Goal: Task Accomplishment & Management: Manage account settings

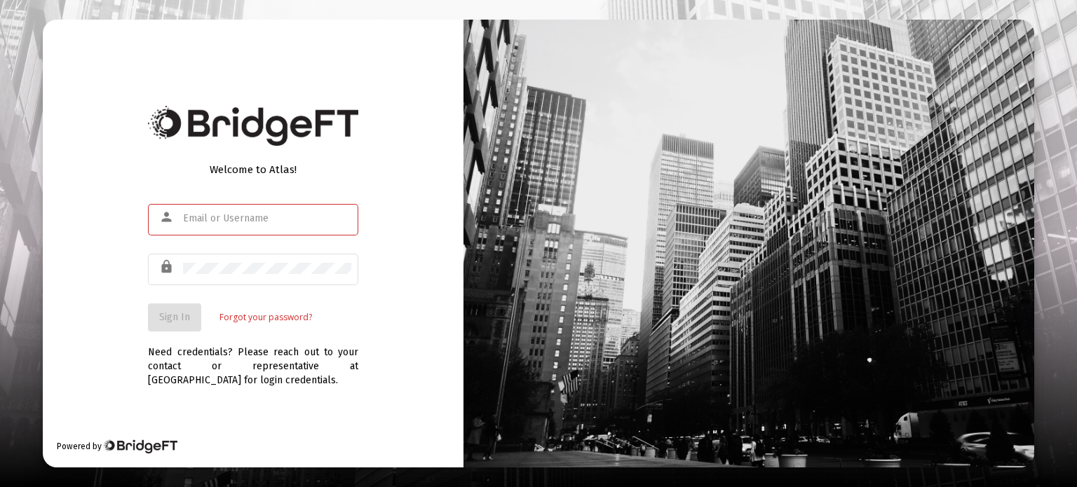
click at [238, 221] on input "text" at bounding box center [267, 218] width 168 height 11
type input "4"
type input "[EMAIL_ADDRESS][DOMAIN_NAME]"
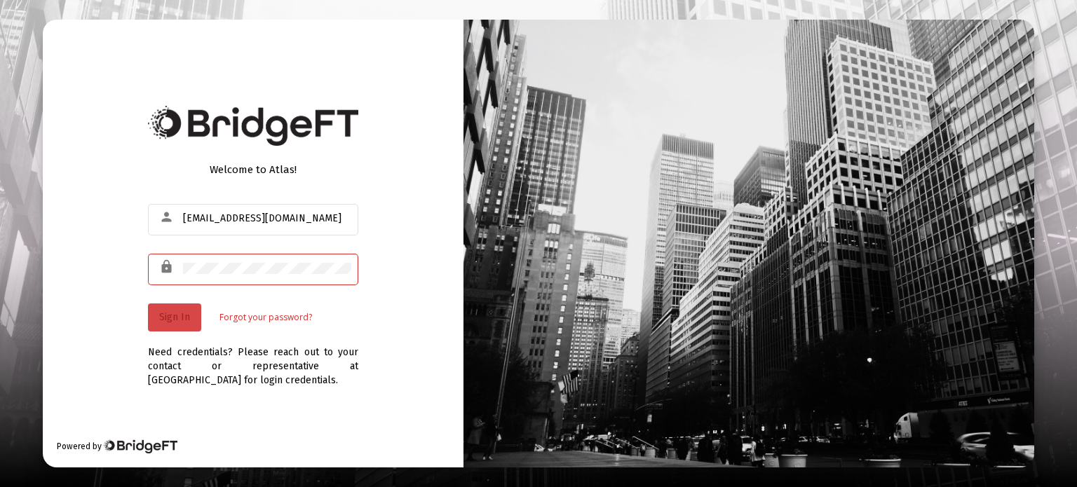
click at [171, 320] on span "Sign In" at bounding box center [174, 317] width 31 height 12
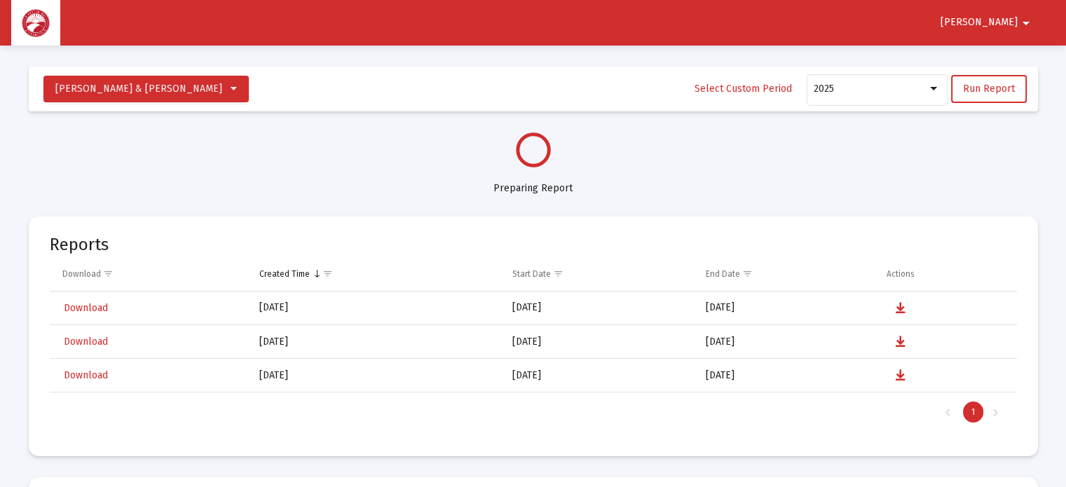
select select "View all"
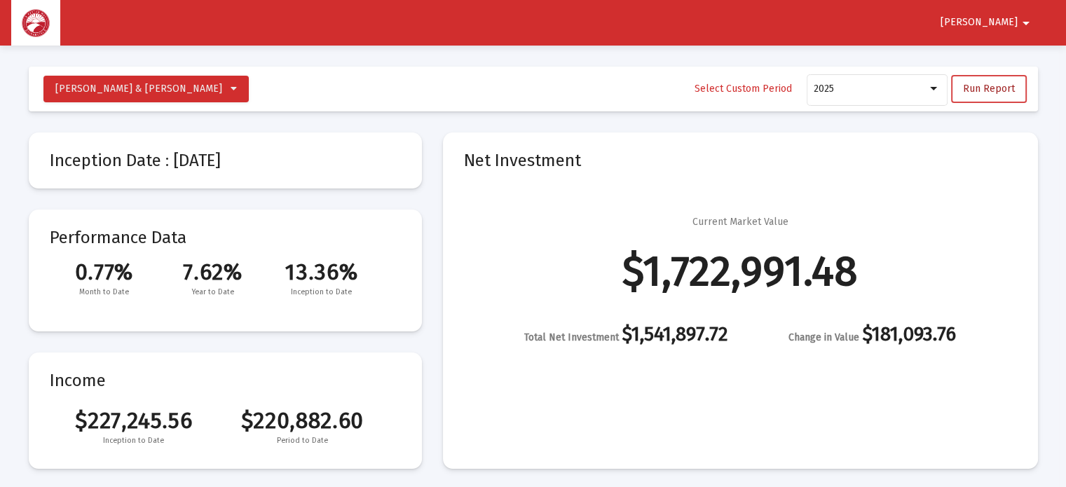
click at [973, 93] on span "Run Report" at bounding box center [989, 89] width 52 height 12
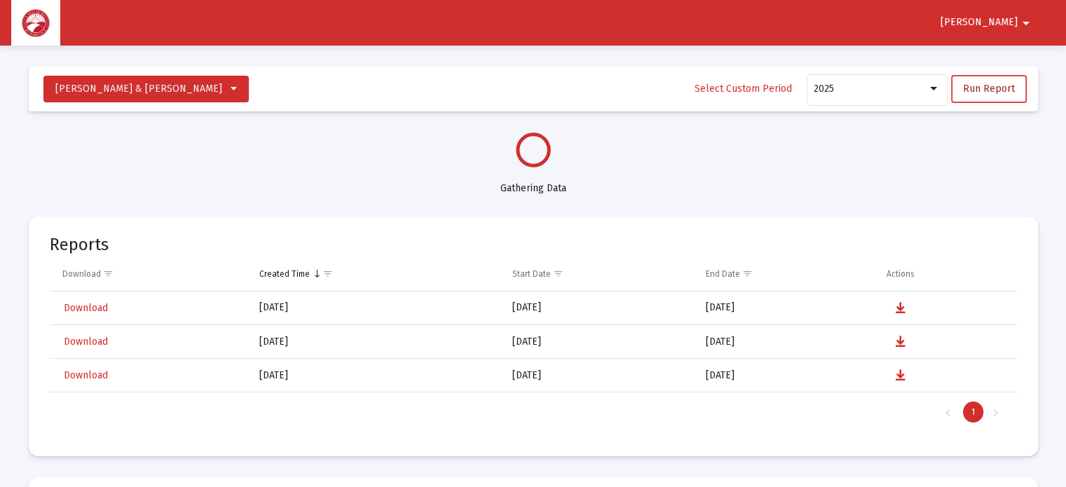
select select "View all"
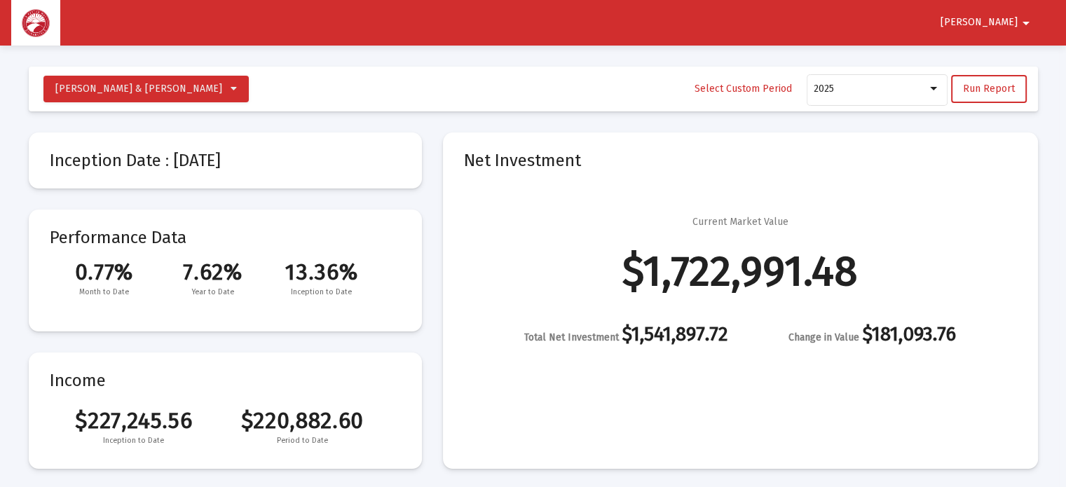
click at [1022, 15] on mat-icon "arrow_drop_down" at bounding box center [1026, 23] width 17 height 28
click at [892, 37] on div at bounding box center [533, 243] width 1066 height 487
click at [231, 84] on icon at bounding box center [234, 89] width 6 height 10
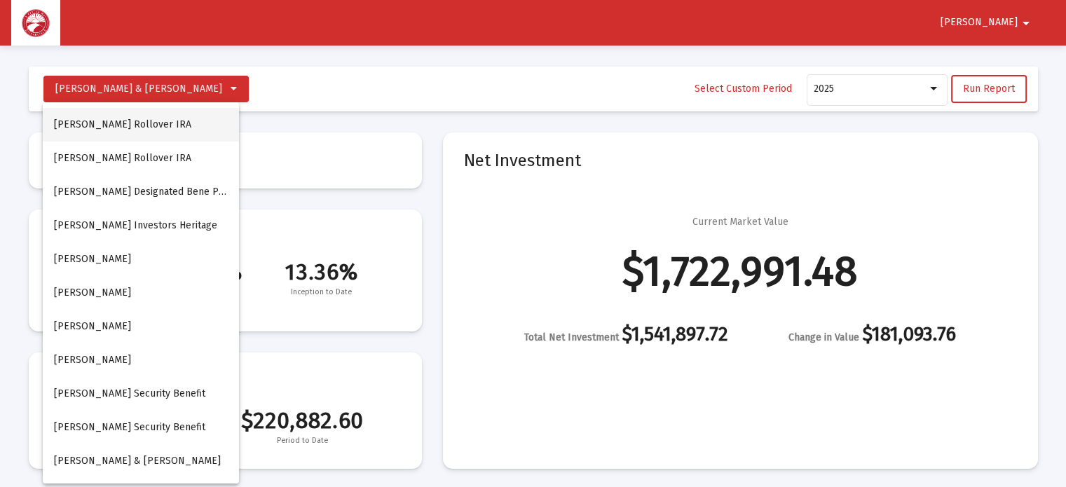
click at [155, 126] on button "[PERSON_NAME] Rollover IRA" at bounding box center [141, 125] width 196 height 34
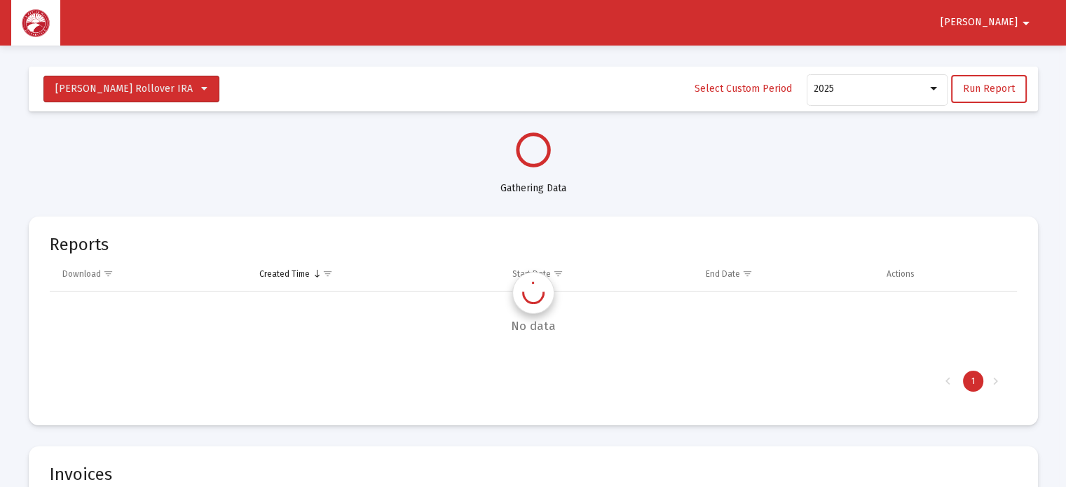
select select "View all"
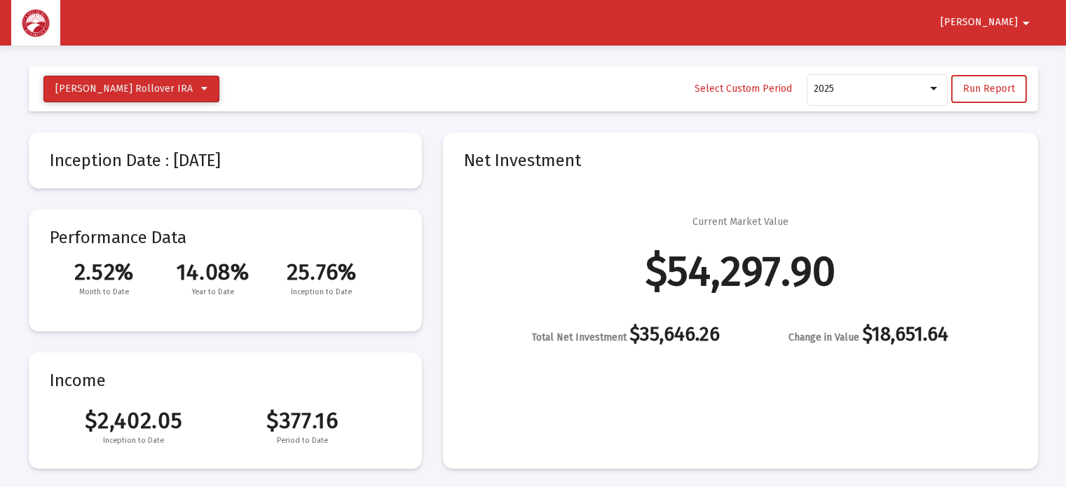
click at [201, 89] on icon at bounding box center [204, 89] width 6 height 10
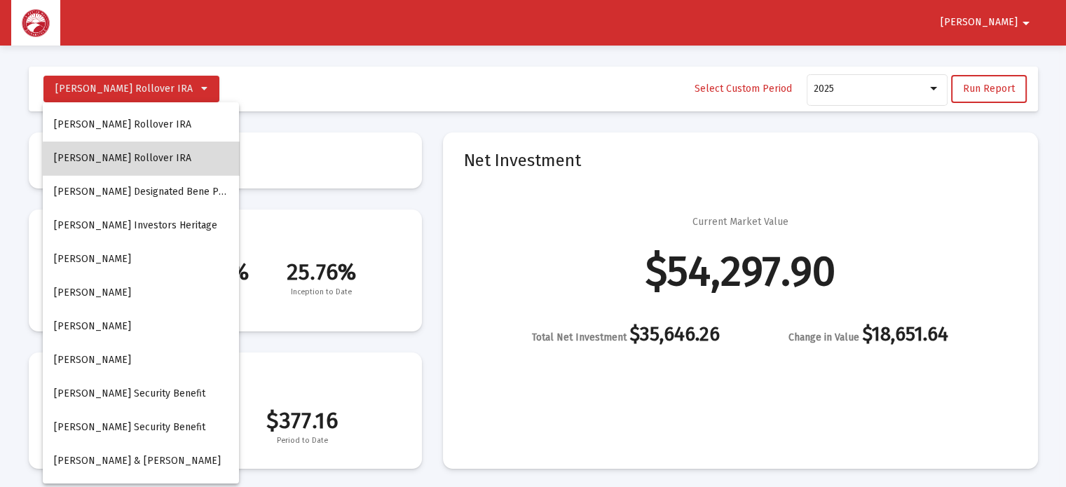
click at [153, 160] on button "[PERSON_NAME] Rollover IRA" at bounding box center [141, 159] width 196 height 34
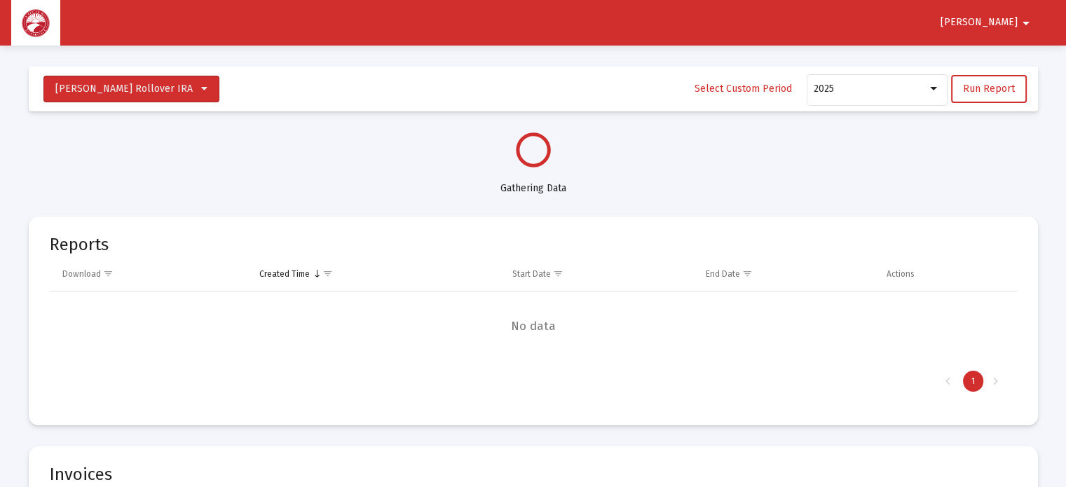
select select "View all"
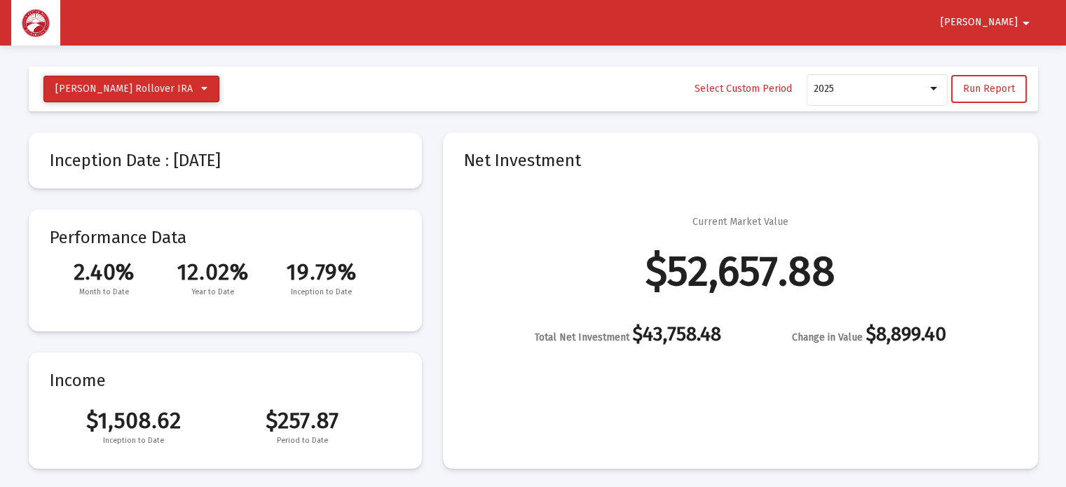
click at [183, 92] on button "[PERSON_NAME] Rollover IRA" at bounding box center [131, 89] width 176 height 27
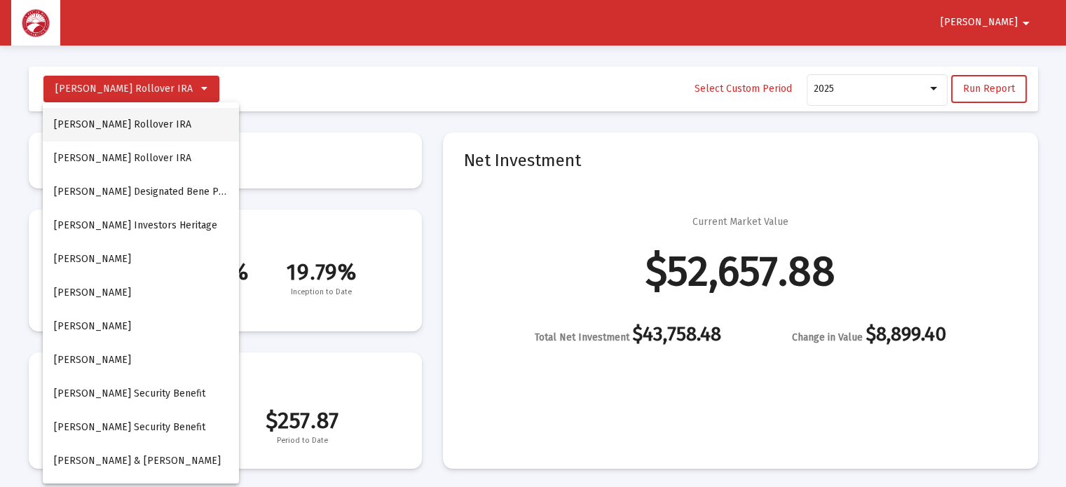
click at [160, 121] on button "[PERSON_NAME] Rollover IRA" at bounding box center [141, 125] width 196 height 34
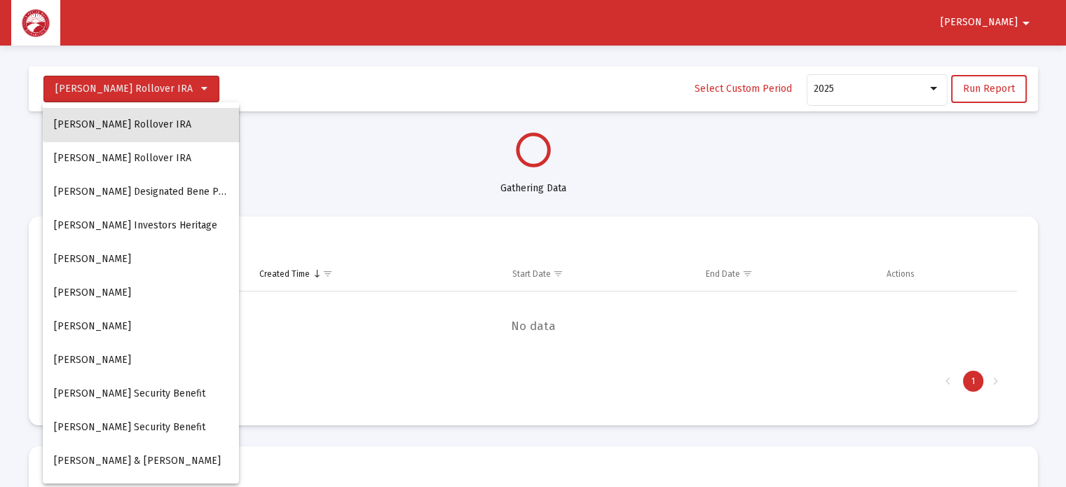
select select "View all"
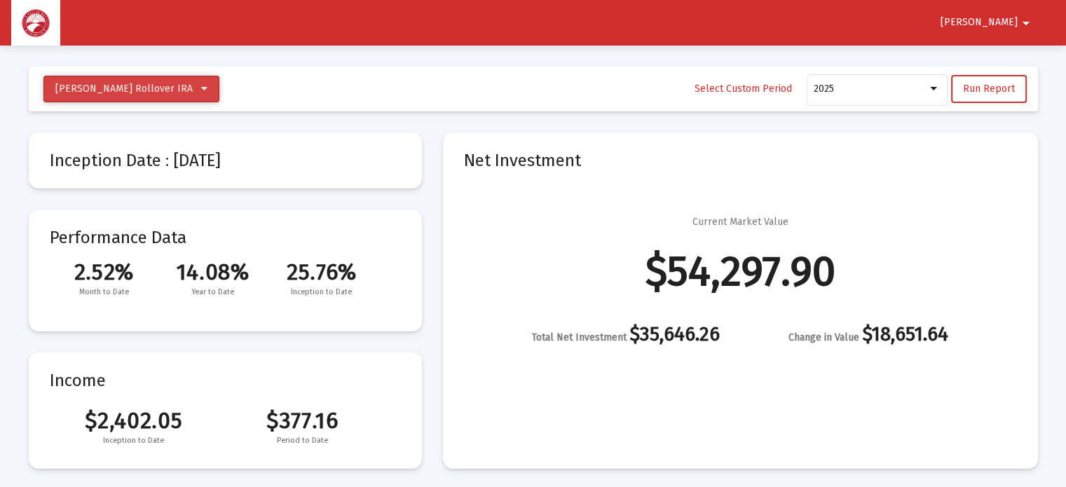
click at [201, 86] on icon at bounding box center [204, 89] width 6 height 10
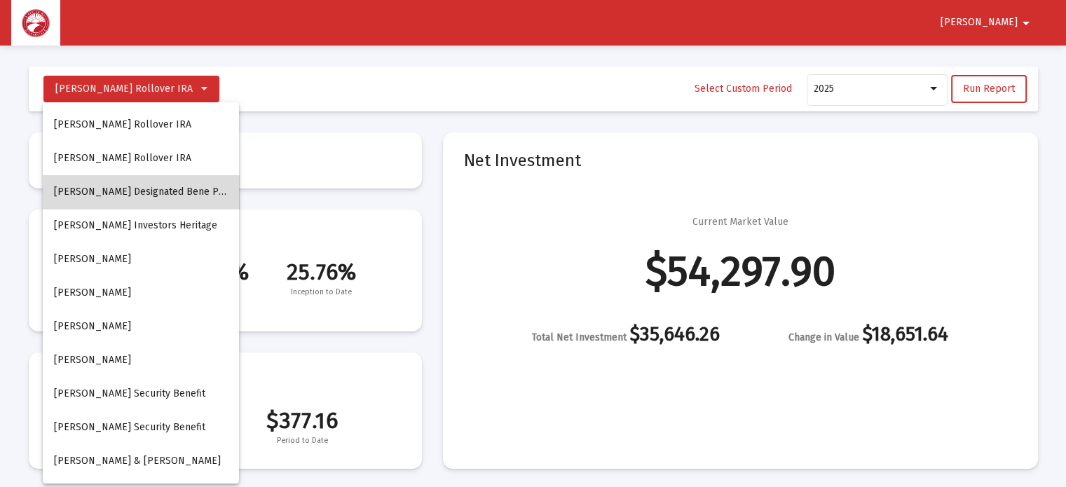
click at [154, 191] on button "[PERSON_NAME] Designated Bene Plan" at bounding box center [141, 192] width 196 height 34
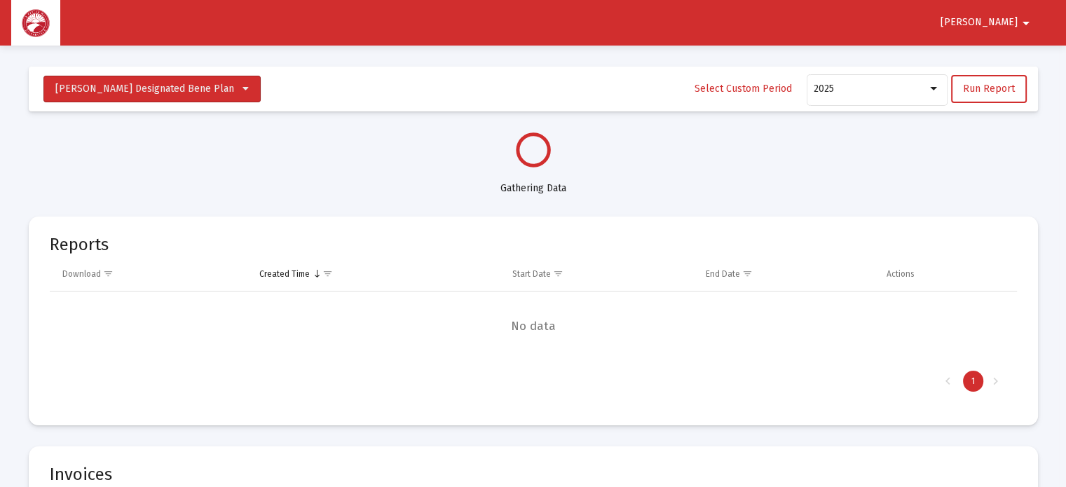
select select "View all"
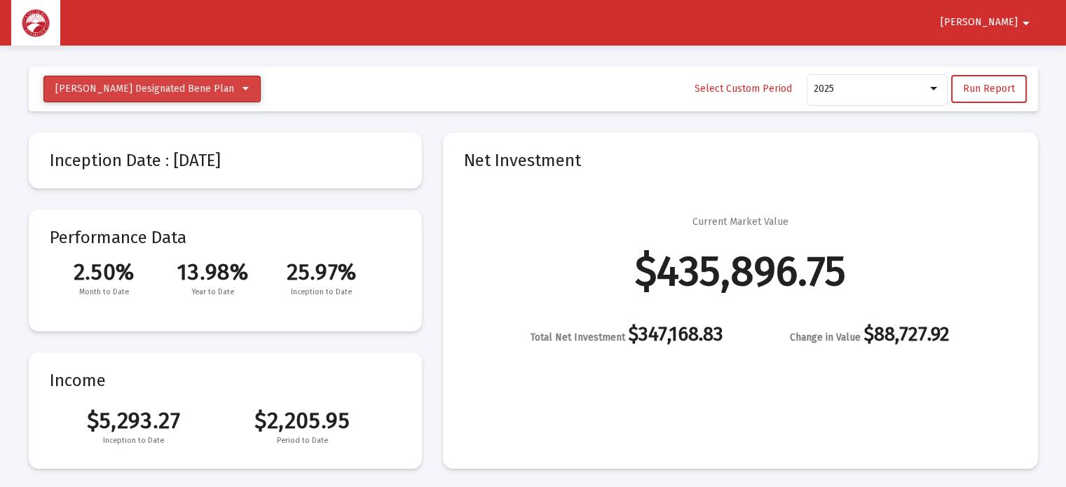
click at [242, 84] on icon at bounding box center [245, 89] width 6 height 10
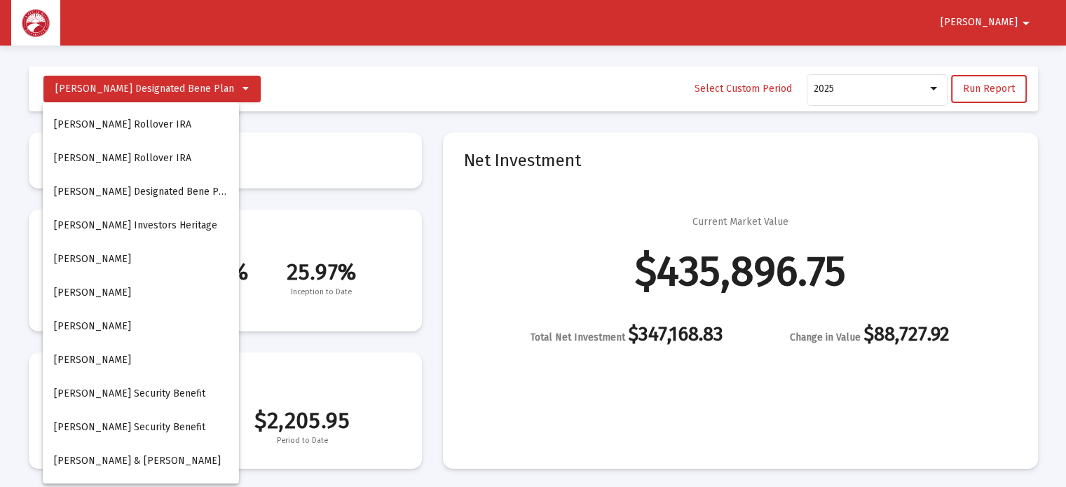
click at [130, 229] on button "[PERSON_NAME] Investors Heritage" at bounding box center [141, 226] width 196 height 34
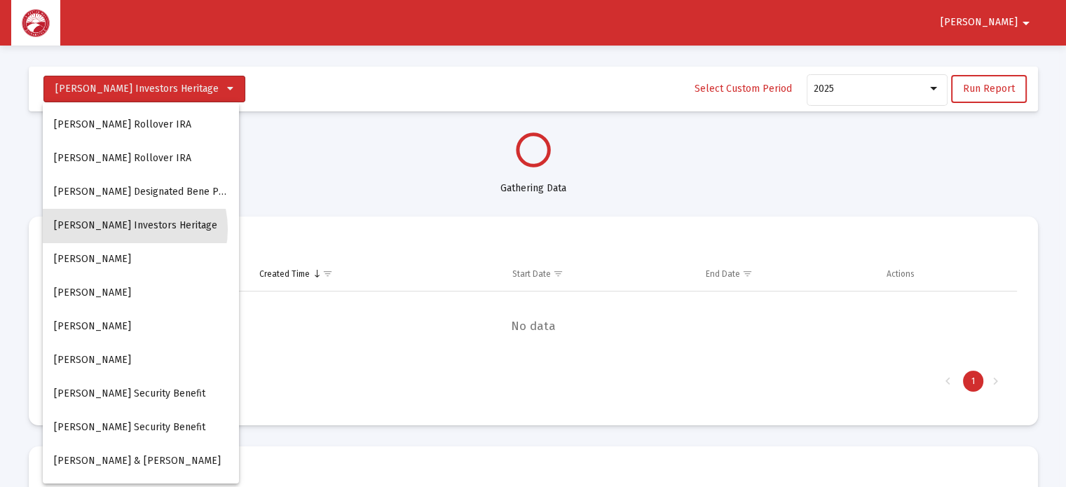
select select "View all"
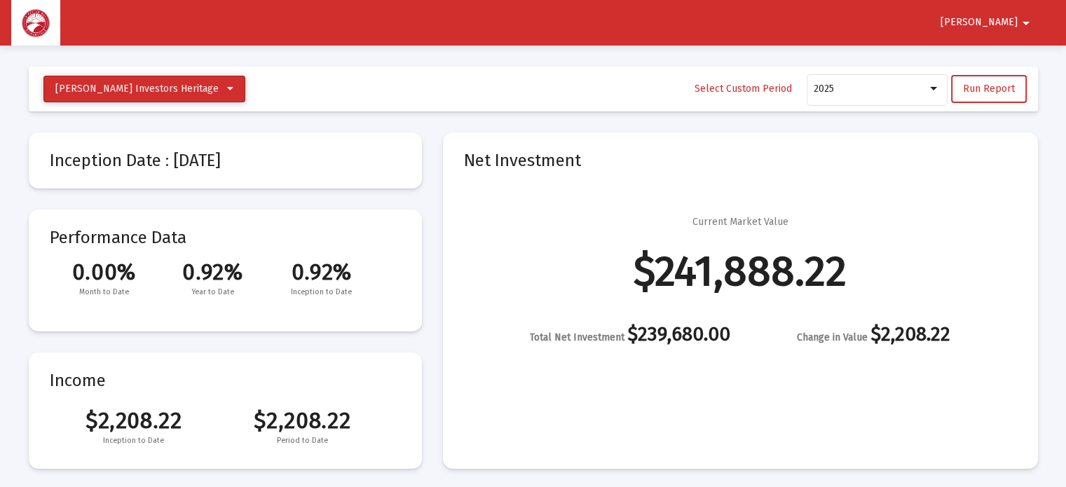
click at [227, 88] on icon at bounding box center [230, 89] width 6 height 10
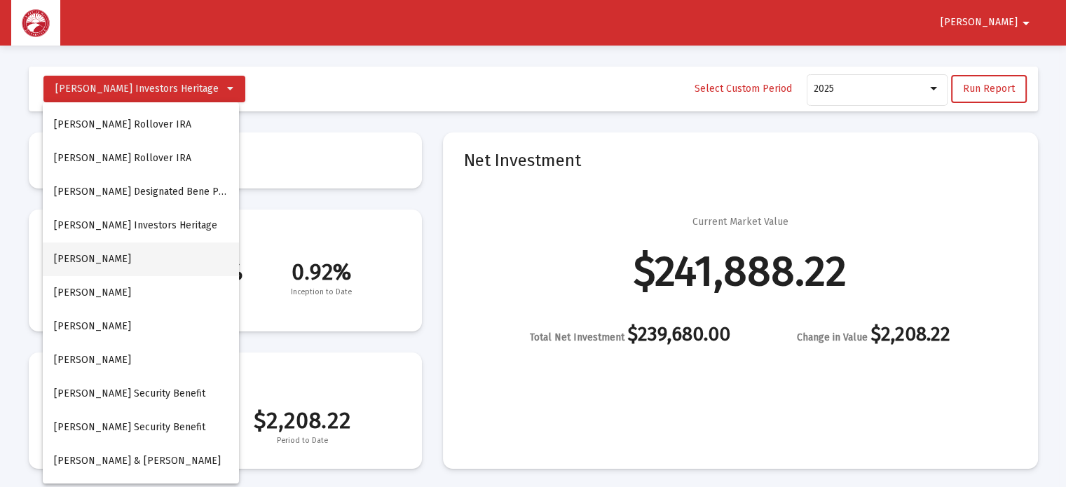
click at [132, 260] on button "[PERSON_NAME]" at bounding box center [141, 259] width 196 height 34
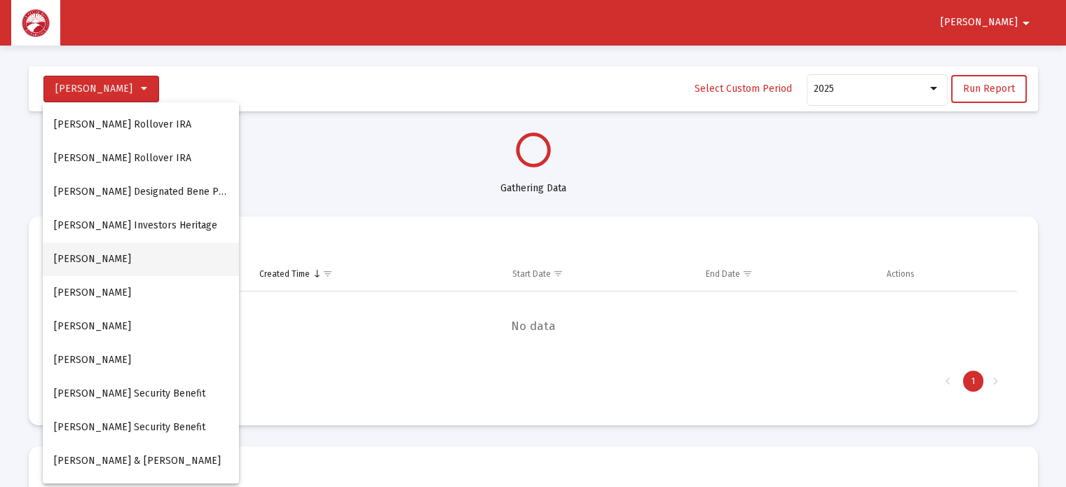
select select "View all"
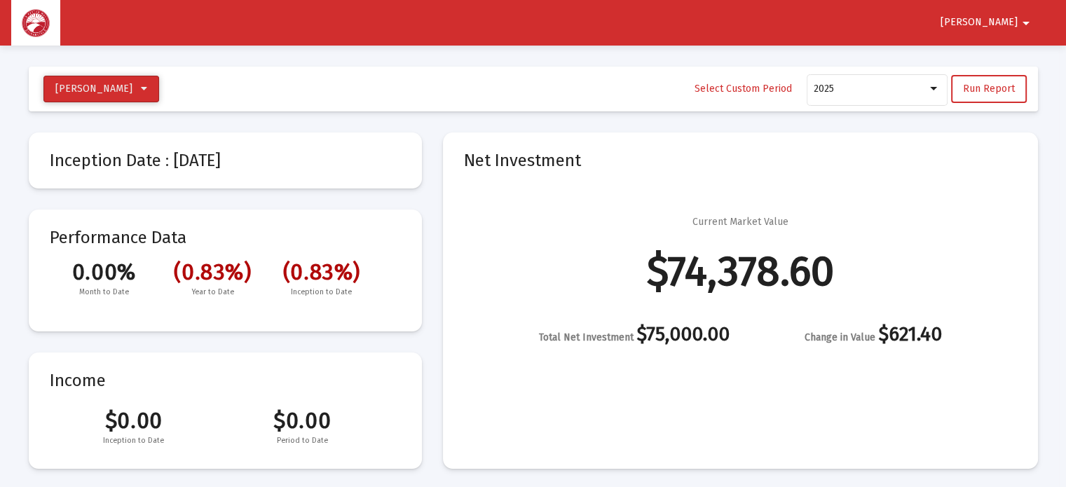
click at [147, 86] on icon at bounding box center [144, 89] width 6 height 10
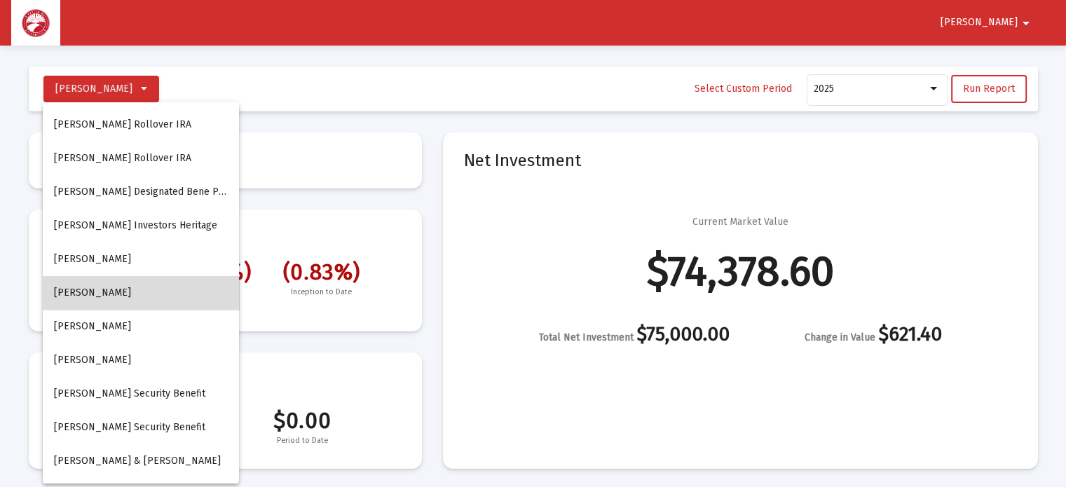
click at [154, 291] on button "[PERSON_NAME]" at bounding box center [141, 293] width 196 height 34
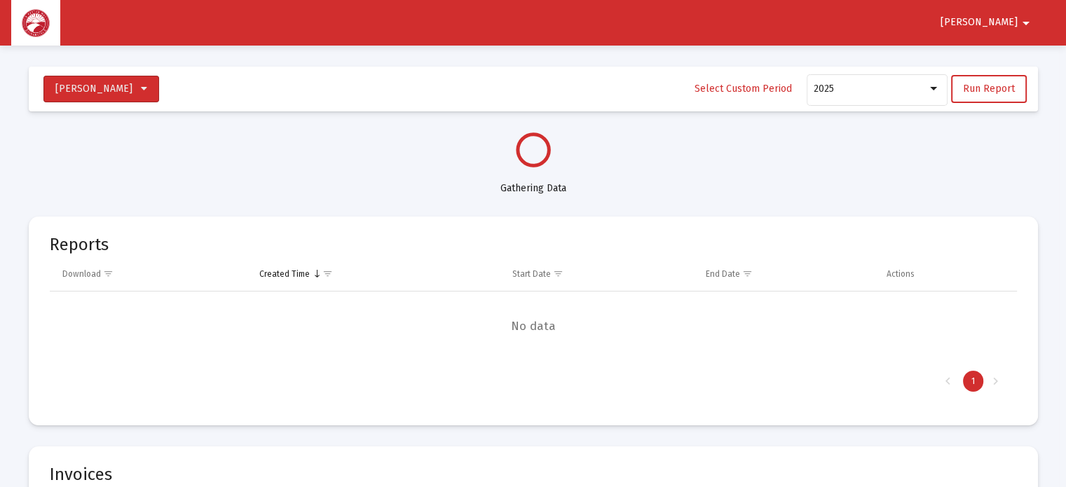
select select "View all"
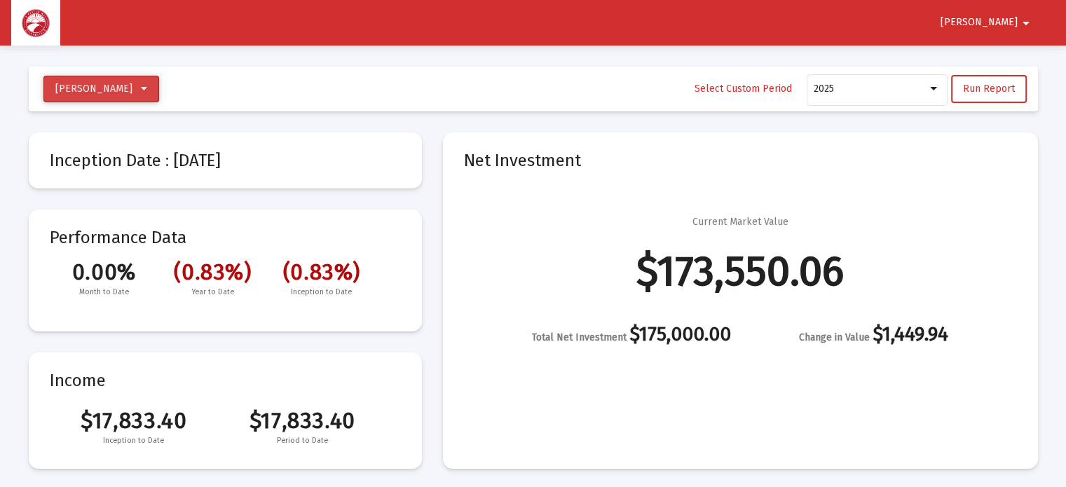
click at [147, 89] on icon at bounding box center [144, 89] width 6 height 10
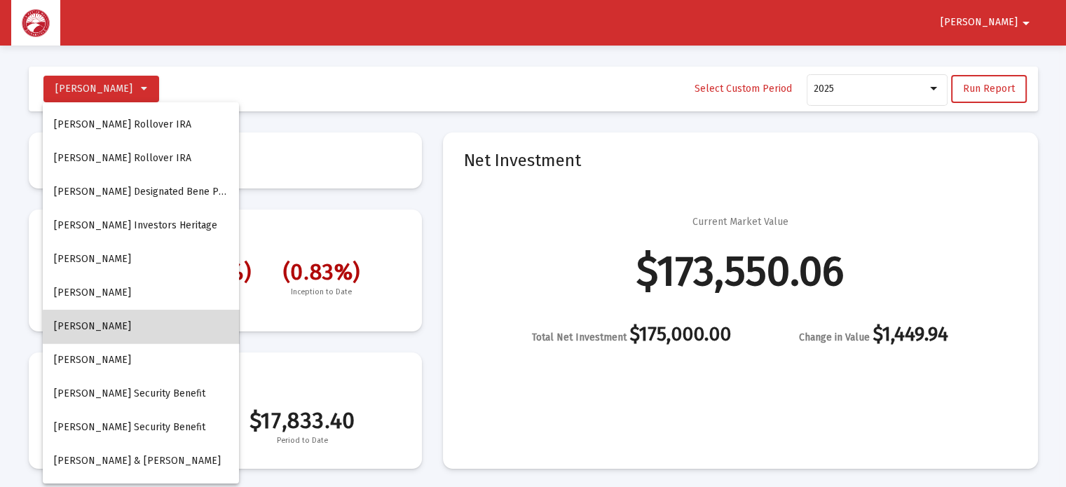
click at [142, 327] on button "[PERSON_NAME]" at bounding box center [141, 327] width 196 height 34
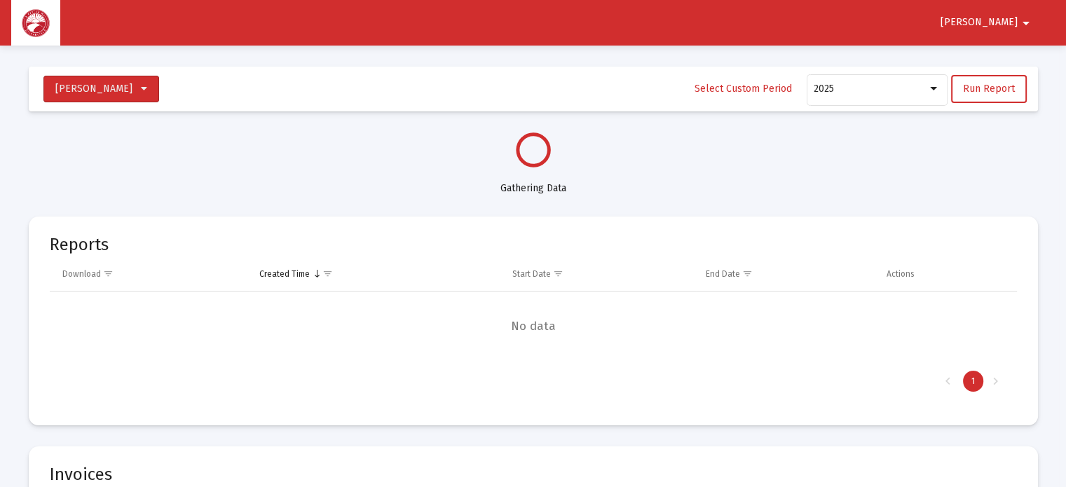
select select "View all"
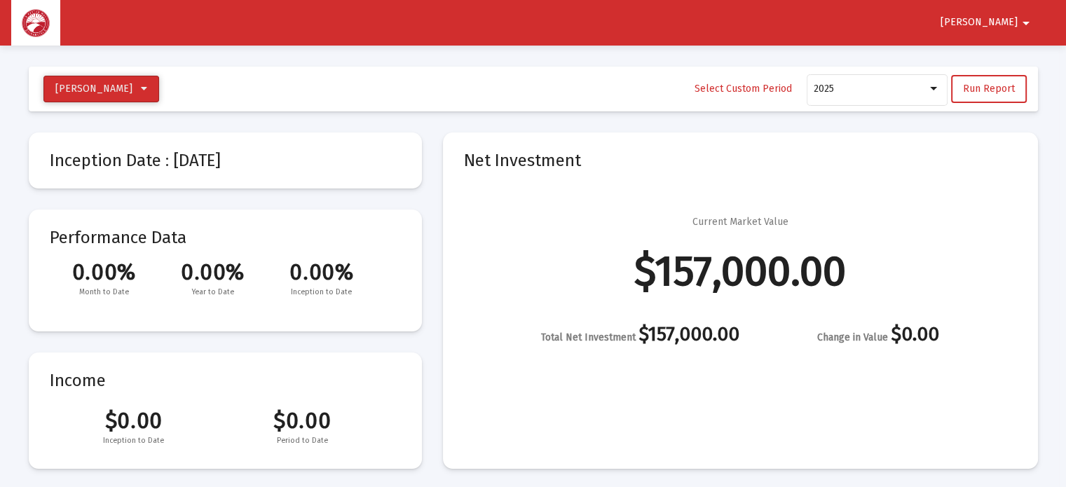
click at [147, 85] on icon at bounding box center [144, 89] width 6 height 10
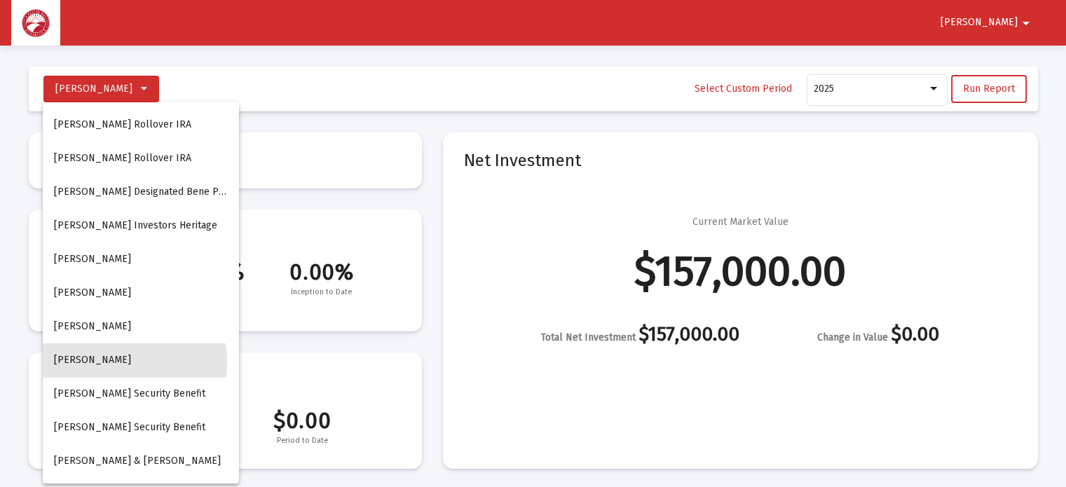
click at [120, 361] on button "[PERSON_NAME]" at bounding box center [141, 360] width 196 height 34
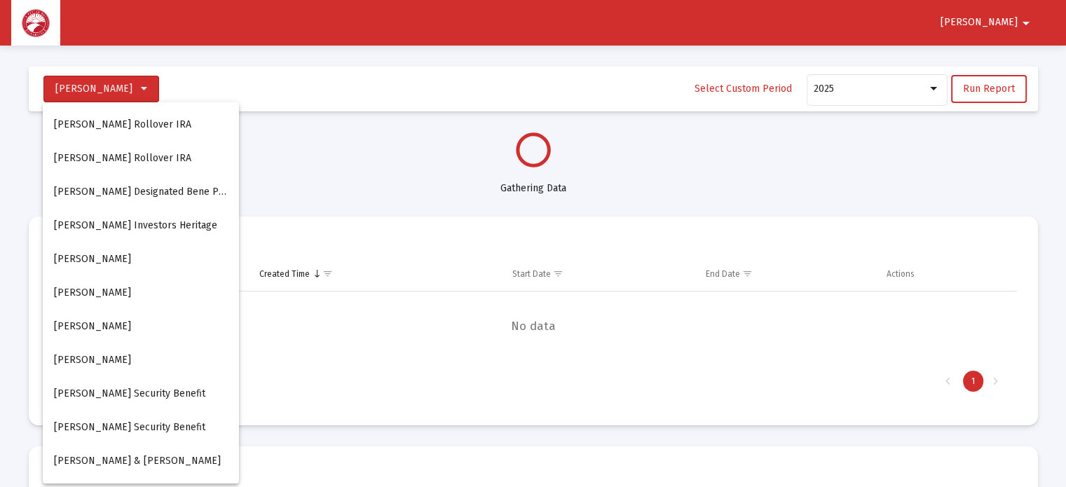
select select "View all"
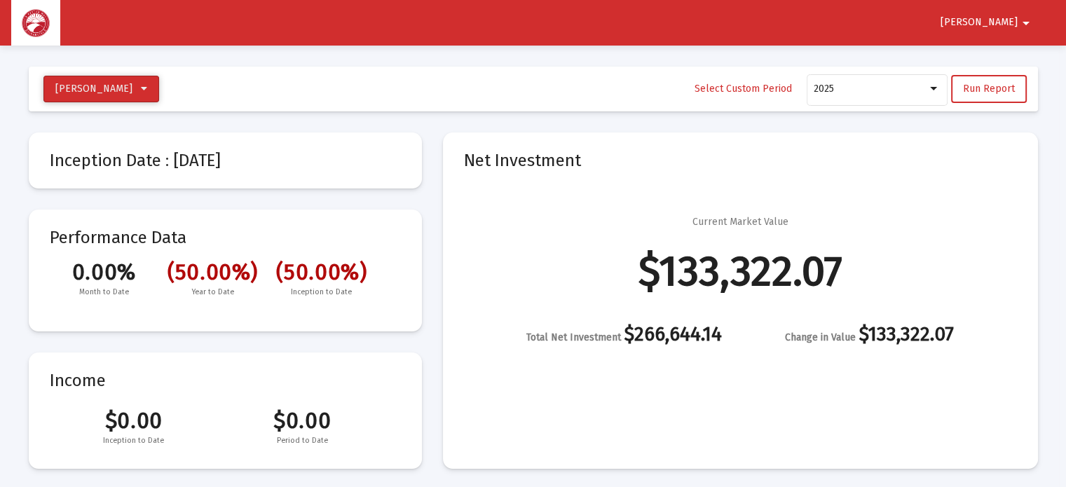
click at [147, 85] on icon at bounding box center [144, 89] width 6 height 10
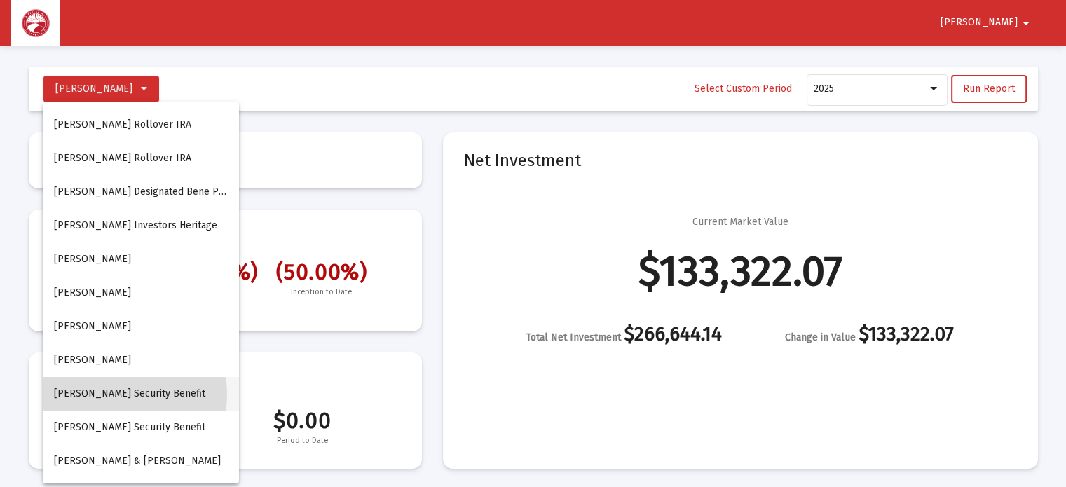
click at [125, 395] on button "[PERSON_NAME] Security Benefit" at bounding box center [141, 394] width 196 height 34
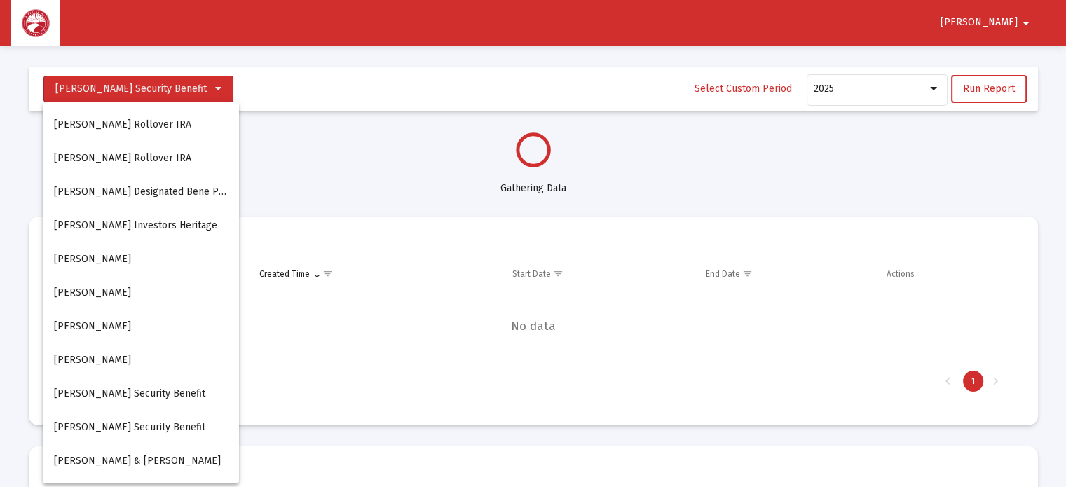
select select "View all"
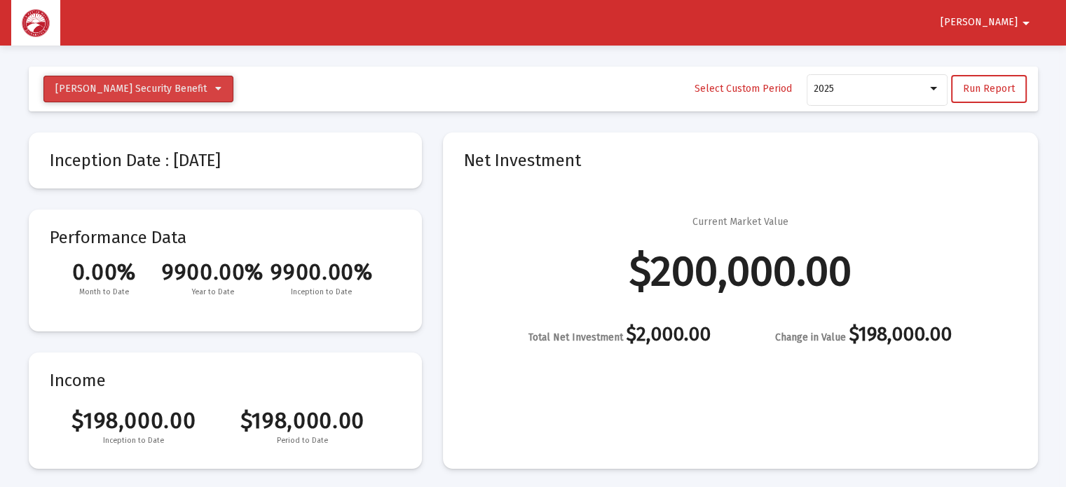
click at [215, 89] on icon at bounding box center [218, 89] width 6 height 10
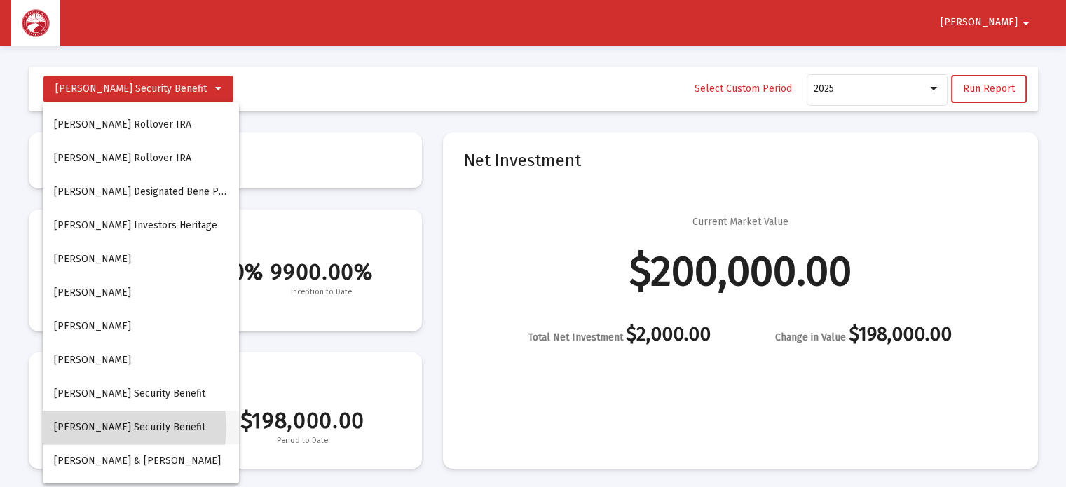
click at [112, 428] on button "[PERSON_NAME] Security Benefit" at bounding box center [141, 428] width 196 height 34
select select "View all"
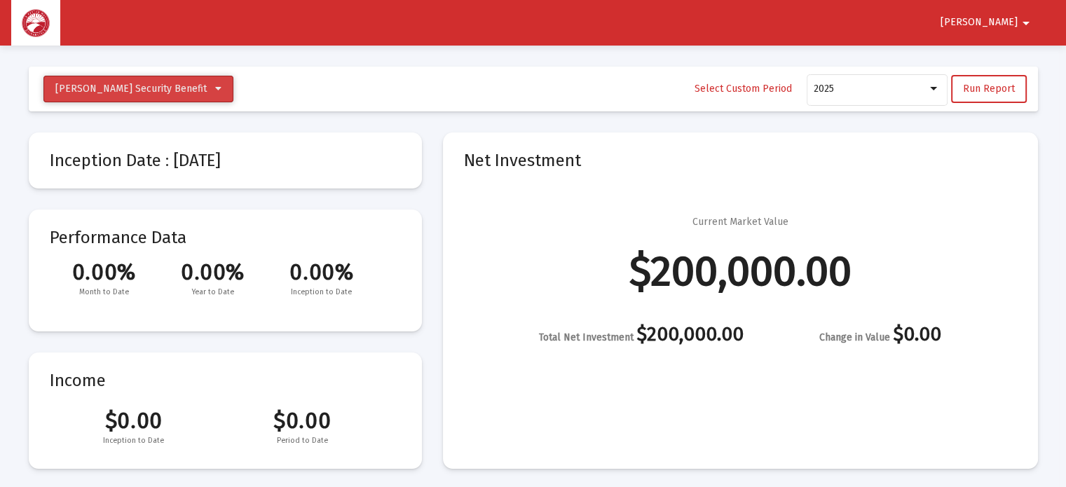
click at [215, 86] on icon at bounding box center [218, 89] width 6 height 10
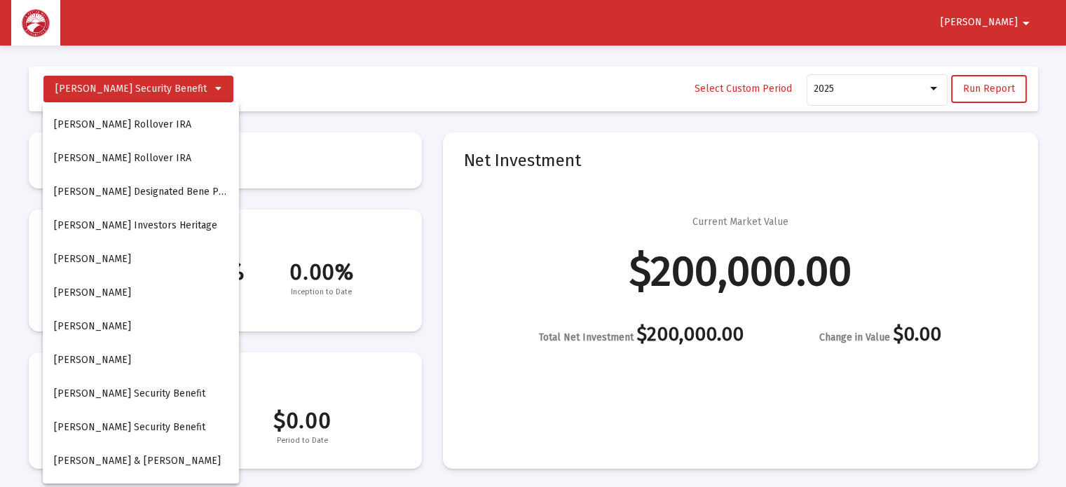
click at [162, 463] on span "[PERSON_NAME] & [PERSON_NAME]" at bounding box center [137, 461] width 167 height 12
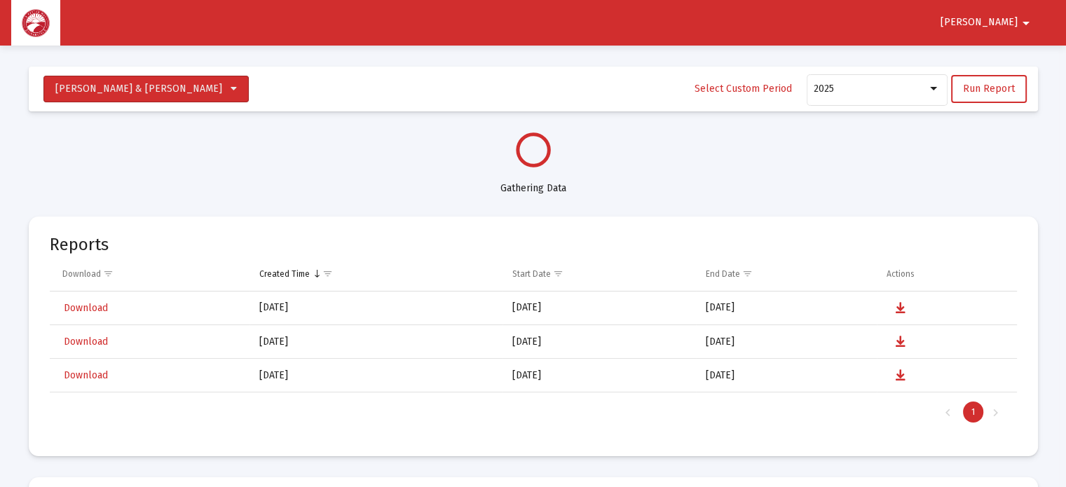
select select "View all"
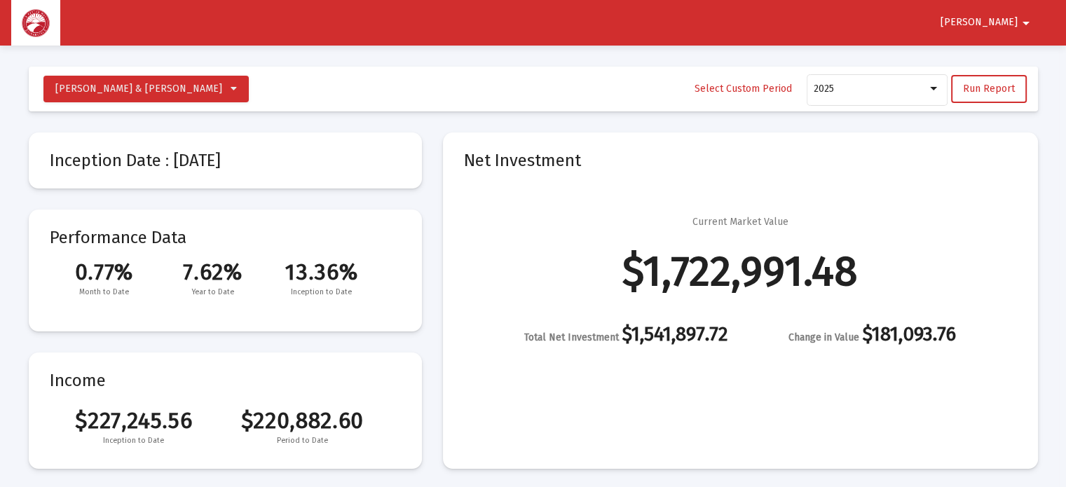
click at [1027, 25] on mat-icon "arrow_drop_down" at bounding box center [1026, 23] width 17 height 28
click at [1017, 61] on button "Logout" at bounding box center [1014, 60] width 78 height 34
